Goal: Task Accomplishment & Management: Complete application form

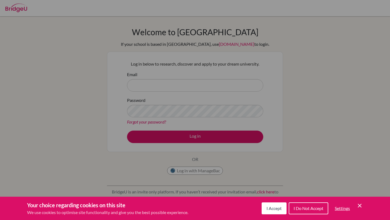
click at [171, 94] on div "Cookie Preferences" at bounding box center [195, 110] width 390 height 220
click at [359, 205] on icon "Save and close" at bounding box center [360, 206] width 4 height 4
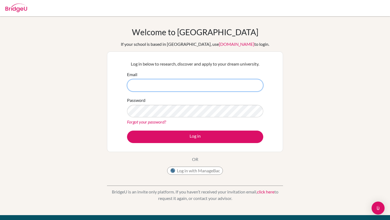
click at [154, 84] on input "Email" at bounding box center [195, 85] width 136 height 12
click at [156, 88] on input "Email" at bounding box center [195, 85] width 136 height 12
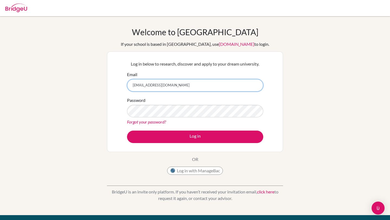
type input "[EMAIL_ADDRESS][DOMAIN_NAME]"
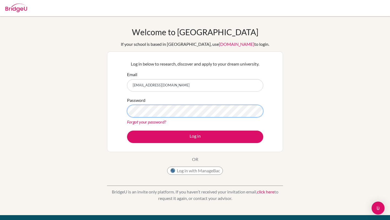
click at [127, 130] on button "Log in" at bounding box center [195, 136] width 136 height 12
